Goal: Transaction & Acquisition: Obtain resource

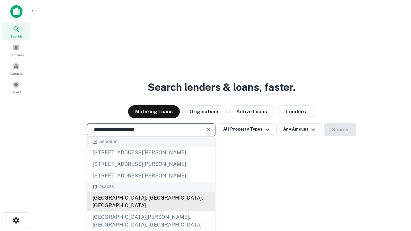
click at [151, 211] on div "Santa Monica, CA, USA" at bounding box center [151, 201] width 128 height 19
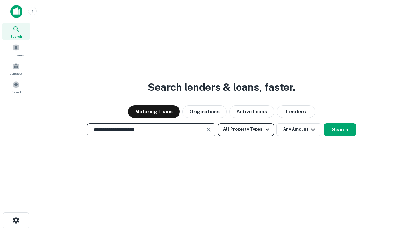
type input "**********"
click at [246, 129] on button "All Property Types" at bounding box center [246, 129] width 56 height 13
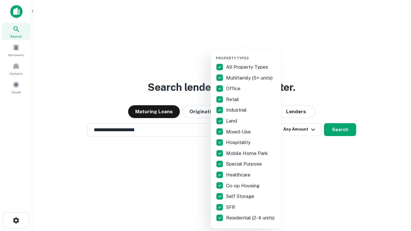
click at [251, 54] on button "button" at bounding box center [251, 54] width 71 height 0
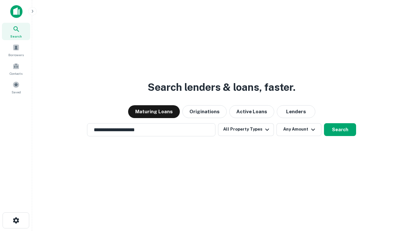
scroll to position [10, 0]
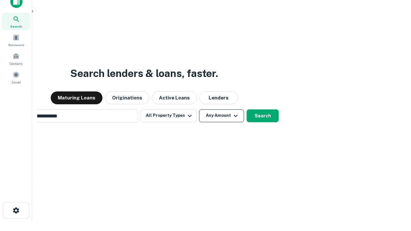
click at [199, 109] on button "Any Amount" at bounding box center [221, 115] width 45 height 13
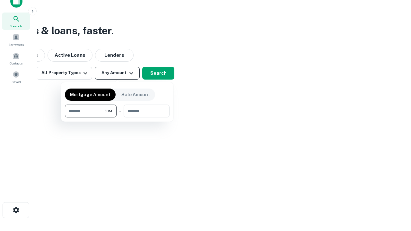
type input "*******"
click at [117, 117] on button "button" at bounding box center [117, 117] width 105 height 0
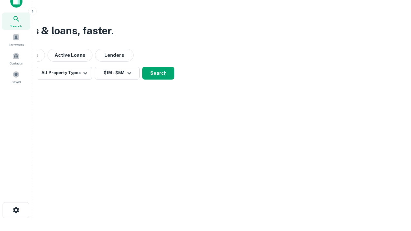
scroll to position [10, 0]
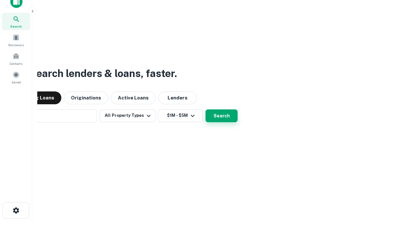
click at [205, 109] on button "Search" at bounding box center [221, 115] width 32 height 13
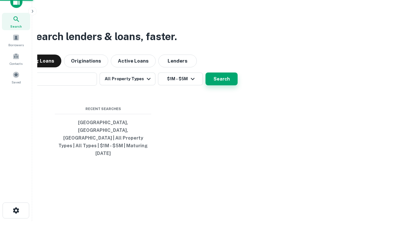
scroll to position [10, 0]
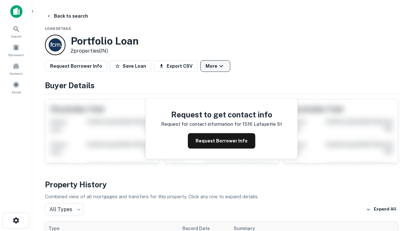
click at [215, 66] on button "More" at bounding box center [215, 66] width 30 height 12
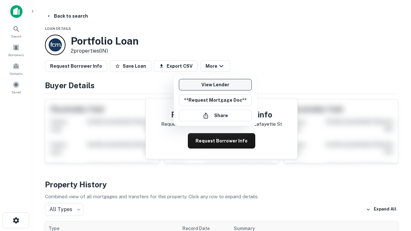
click at [215, 85] on link "View Lender" at bounding box center [215, 85] width 73 height 12
